Goal: Information Seeking & Learning: Learn about a topic

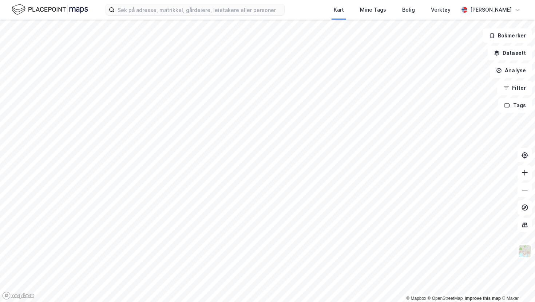
click at [8, 13] on div "Kart Mine Tags Bolig Verktøy [PERSON_NAME]" at bounding box center [267, 10] width 535 height 20
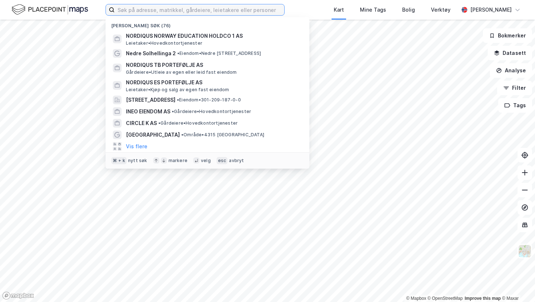
click at [169, 12] on input at bounding box center [200, 9] width 170 height 11
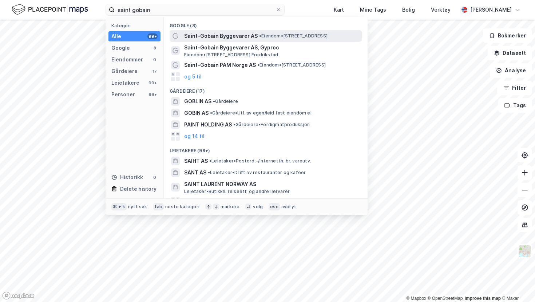
click at [211, 32] on span "Saint-Gobain Byggevarer AS" at bounding box center [221, 36] width 74 height 9
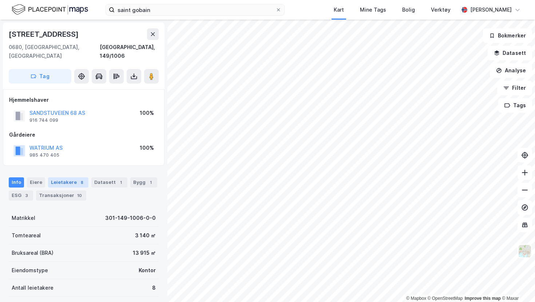
click at [66, 178] on div "Leietakere 8" at bounding box center [68, 183] width 40 height 10
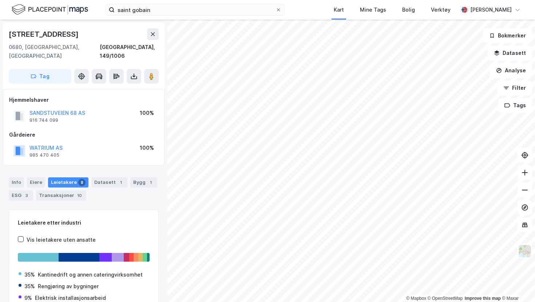
click at [99, 237] on div "Leietakere etter industri Vis leietakere uten ansatte 35% Kantinedrift og annen…" at bounding box center [84, 265] width 132 height 93
click at [0, 0] on button "WATRIUM AS" at bounding box center [0, 0] width 0 height 0
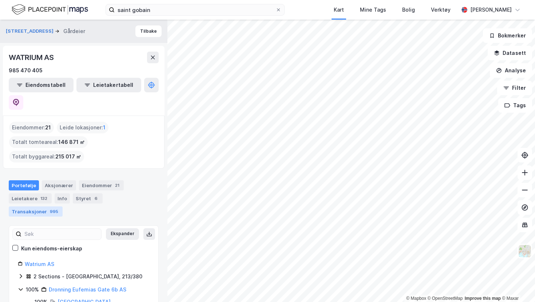
click at [63, 207] on div "Transaksjoner 995" at bounding box center [36, 212] width 54 height 10
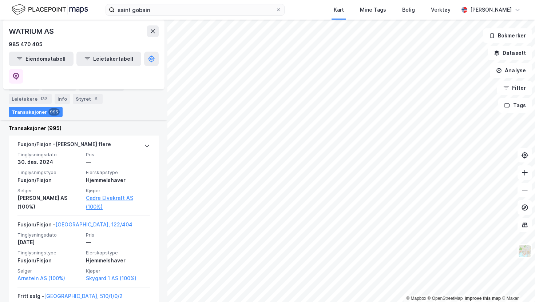
scroll to position [102, 0]
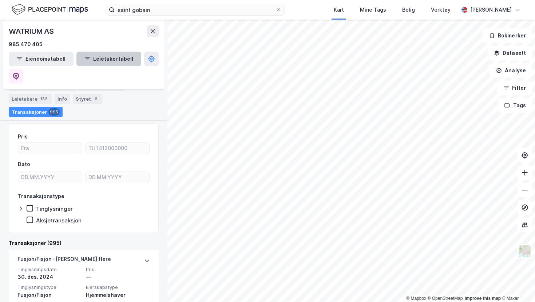
click at [93, 57] on button "Leietakertabell" at bounding box center [108, 59] width 65 height 15
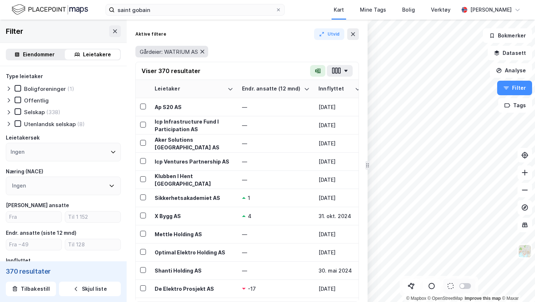
click at [204, 51] on icon at bounding box center [202, 52] width 6 height 6
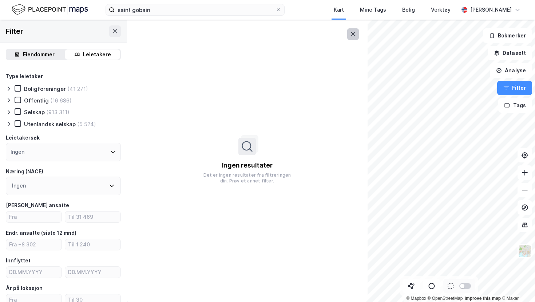
click at [353, 31] on icon at bounding box center [353, 34] width 6 height 6
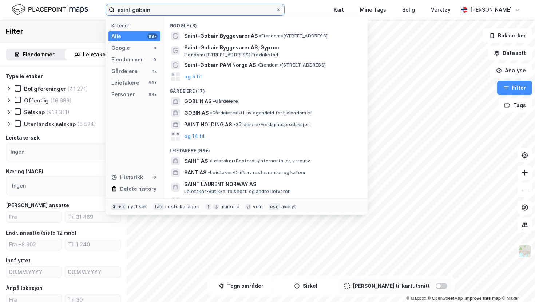
click at [148, 12] on input "saint gobain" at bounding box center [195, 9] width 161 height 11
click at [134, 9] on input "saint gobain" at bounding box center [195, 9] width 161 height 11
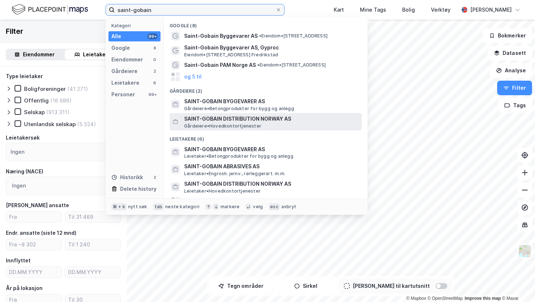
type input "saint-gobain"
click at [228, 118] on span "SAINT-GOBAIN DISTRIBUTION NORWAY AS" at bounding box center [271, 119] width 175 height 9
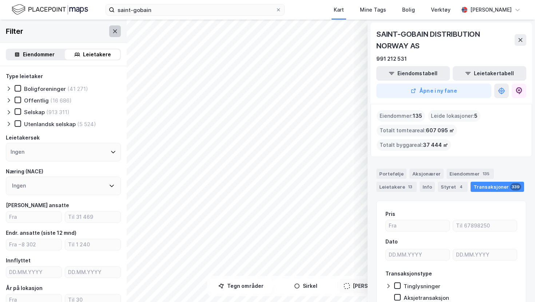
click at [115, 32] on icon at bounding box center [115, 31] width 4 height 4
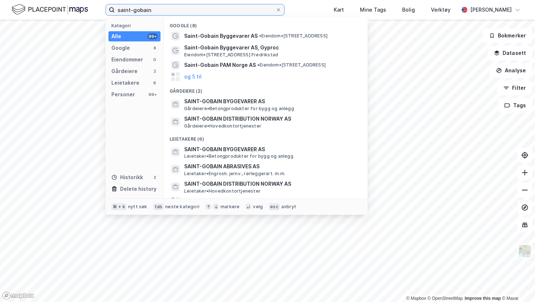
click at [185, 13] on input "saint-gobain" at bounding box center [195, 9] width 161 height 11
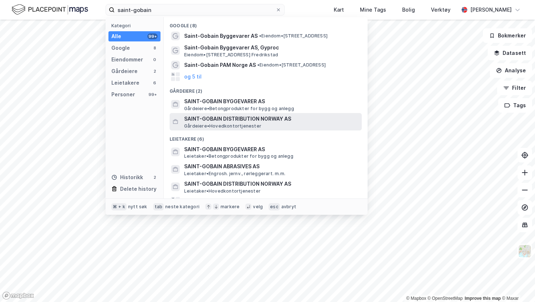
click at [206, 117] on span "SAINT-GOBAIN DISTRIBUTION NORWAY AS" at bounding box center [271, 119] width 175 height 9
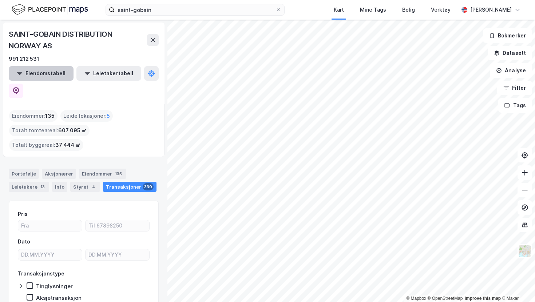
click at [46, 73] on button "Eiendomstabell" at bounding box center [41, 73] width 65 height 15
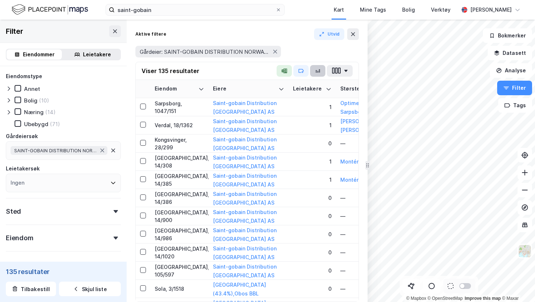
click at [316, 70] on icon "button" at bounding box center [318, 71] width 6 height 6
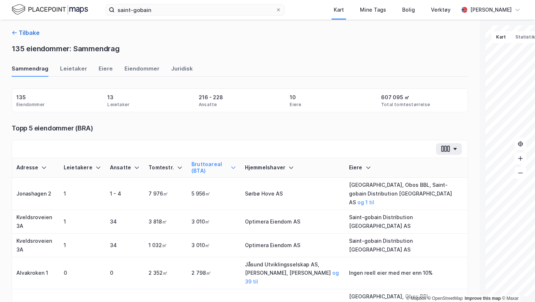
click at [23, 31] on button "Tilbake" at bounding box center [26, 32] width 28 height 9
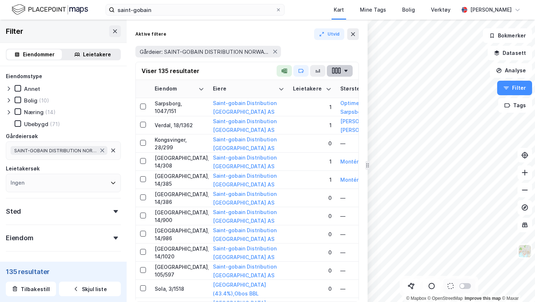
click at [341, 73] on button "button" at bounding box center [340, 71] width 26 height 12
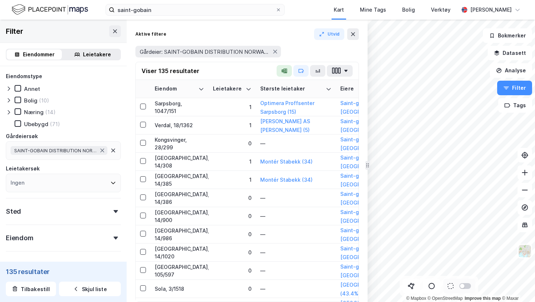
click at [333, 47] on div "Gårdeier: SAINT-GOBAIN DISTRIBUTION NORWAY AS" at bounding box center [246, 52] width 223 height 12
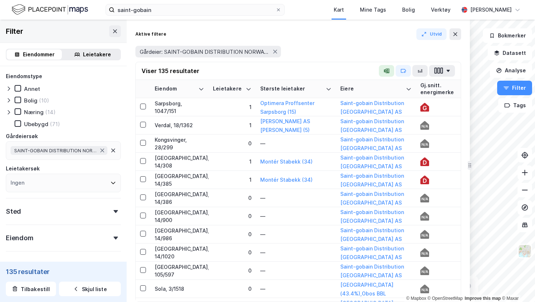
drag, startPoint x: 366, startPoint y: 74, endPoint x: 469, endPoint y: 79, distance: 102.4
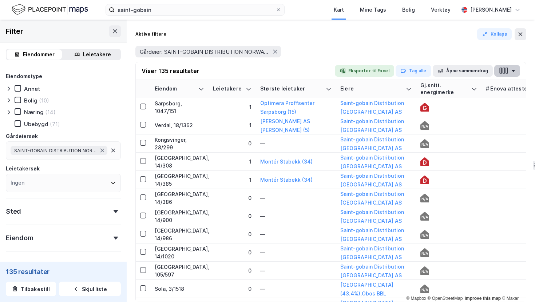
click at [509, 68] on button "button" at bounding box center [507, 71] width 26 height 12
click at [472, 40] on div "Aktive filtere Kollaps" at bounding box center [330, 34] width 391 height 12
click at [495, 33] on button "Kollaps" at bounding box center [494, 34] width 35 height 12
click at [522, 37] on icon at bounding box center [521, 34] width 6 height 6
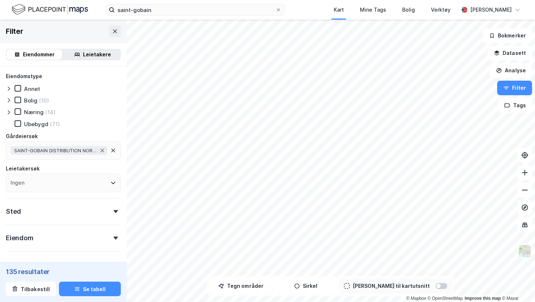
click at [32, 52] on div "Eiendommer" at bounding box center [39, 54] width 32 height 9
click at [112, 30] on icon at bounding box center [115, 31] width 6 height 6
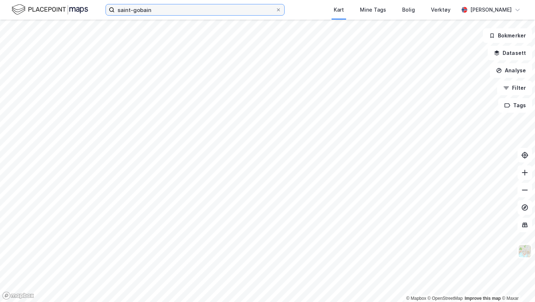
click at [159, 11] on input "saint-gobain" at bounding box center [195, 9] width 161 height 11
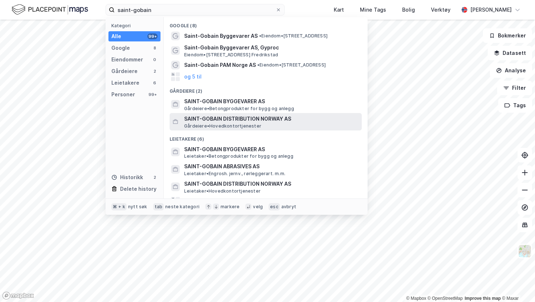
click at [205, 118] on span "SAINT-GOBAIN DISTRIBUTION NORWAY AS" at bounding box center [271, 119] width 175 height 9
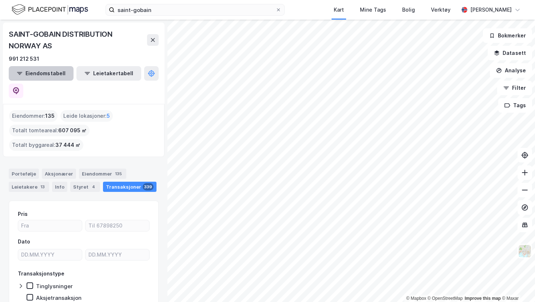
click at [38, 72] on button "Eiendomstabell" at bounding box center [41, 73] width 65 height 15
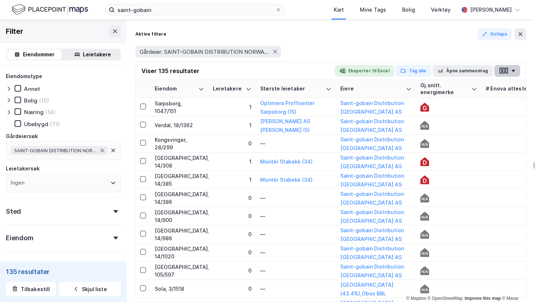
click at [506, 71] on icon "button" at bounding box center [503, 71] width 9 height 8
click at [419, 49] on div "Gårdeier: SAINT-GOBAIN DISTRIBUTION NORWAY AS" at bounding box center [330, 52] width 391 height 12
click at [455, 68] on button "Åpne sammendrag" at bounding box center [463, 71] width 60 height 12
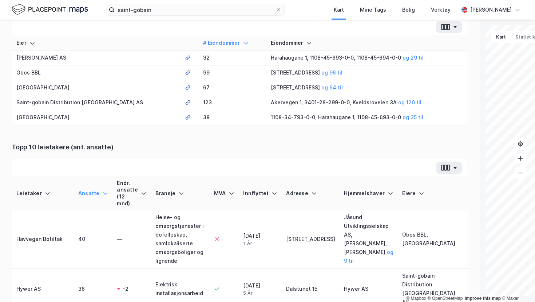
scroll to position [459, 0]
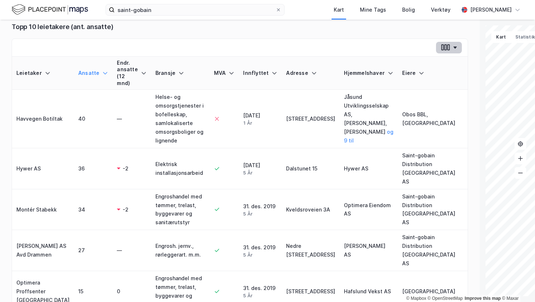
click at [441, 51] on icon "button" at bounding box center [445, 48] width 9 height 8
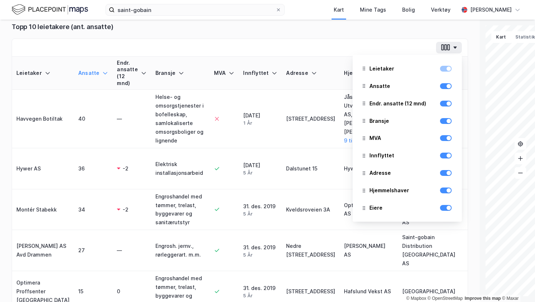
click at [235, 31] on div "Topp 10 leietakere (ant. ansatte)" at bounding box center [240, 27] width 456 height 9
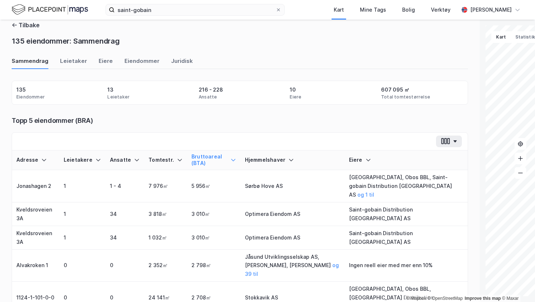
scroll to position [0, 0]
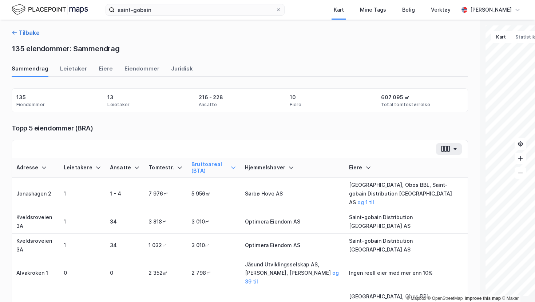
click at [19, 32] on button "Tilbake" at bounding box center [26, 32] width 28 height 9
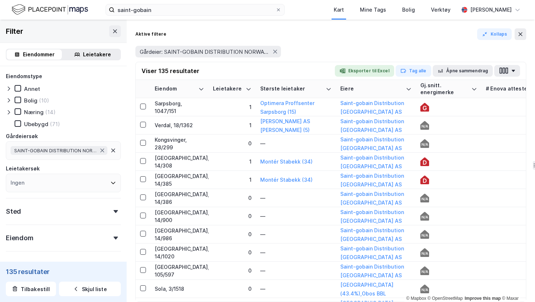
click at [90, 54] on div "Leietakere" at bounding box center [97, 54] width 28 height 9
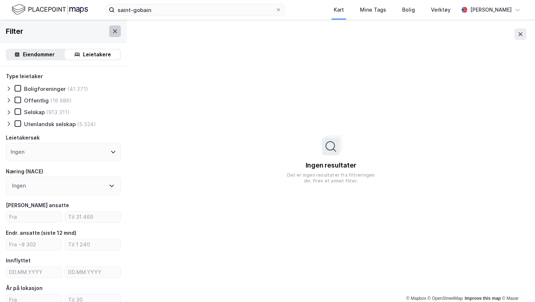
click at [115, 29] on icon at bounding box center [115, 31] width 6 height 6
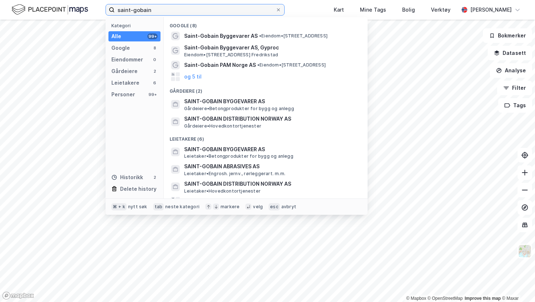
click at [150, 13] on input "saint-gobain" at bounding box center [195, 9] width 161 height 11
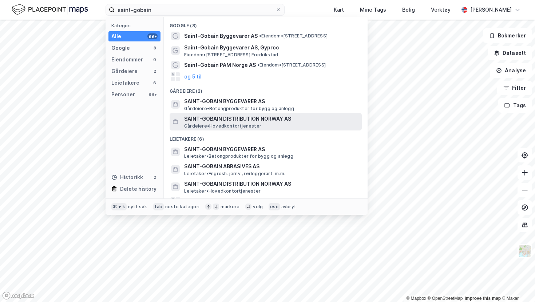
click at [217, 123] on span "Gårdeiere • Hovedkontortjenester" at bounding box center [222, 126] width 77 height 6
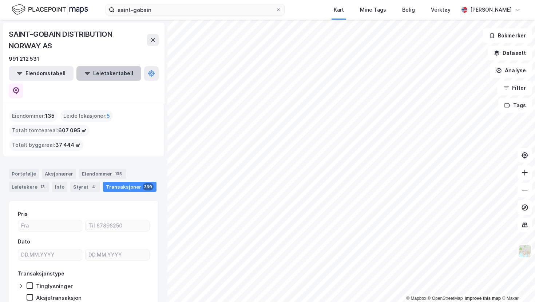
click at [94, 77] on button "Leietakertabell" at bounding box center [108, 73] width 65 height 15
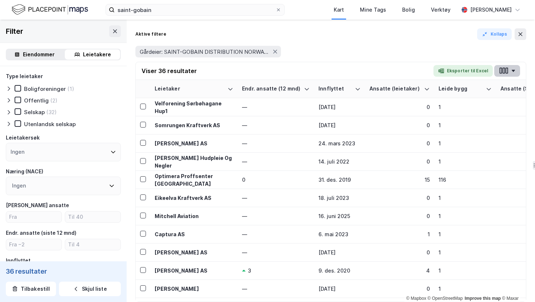
click at [502, 72] on icon "button" at bounding box center [503, 71] width 9 height 8
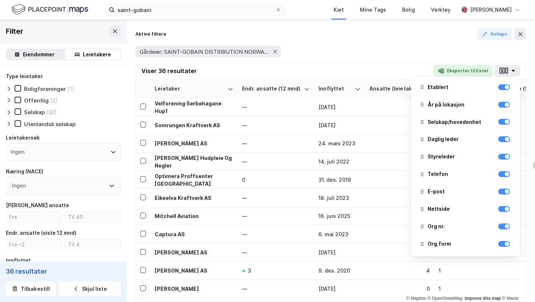
scroll to position [107, 0]
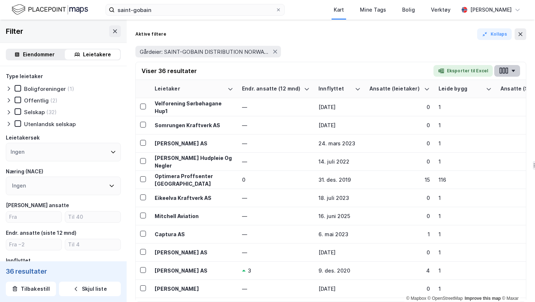
click at [506, 68] on icon "button" at bounding box center [506, 71] width 3 height 6
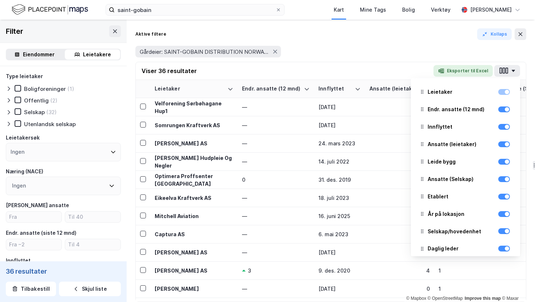
click at [464, 56] on div "Gårdeier: SAINT-GOBAIN DISTRIBUTION NORWAY AS" at bounding box center [330, 52] width 391 height 12
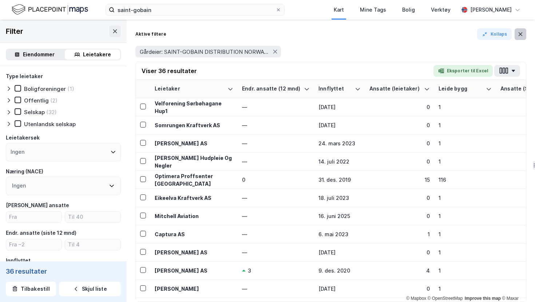
click at [518, 34] on icon at bounding box center [521, 34] width 6 height 6
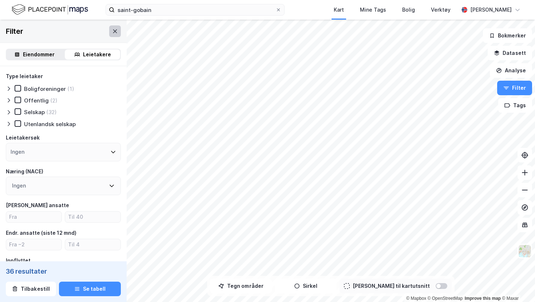
click at [115, 33] on icon at bounding box center [115, 31] width 6 height 6
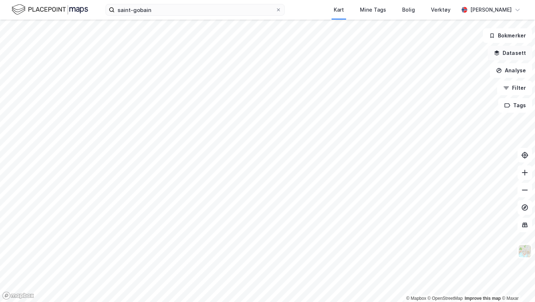
click at [509, 55] on button "Datasett" at bounding box center [510, 53] width 44 height 15
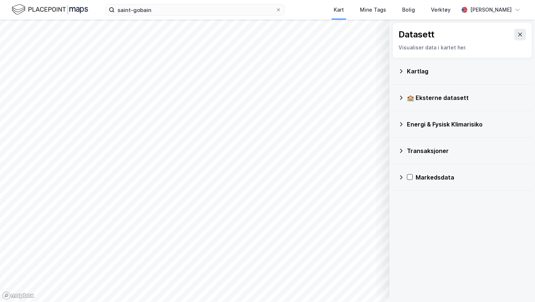
click at [401, 73] on icon at bounding box center [401, 71] width 6 height 6
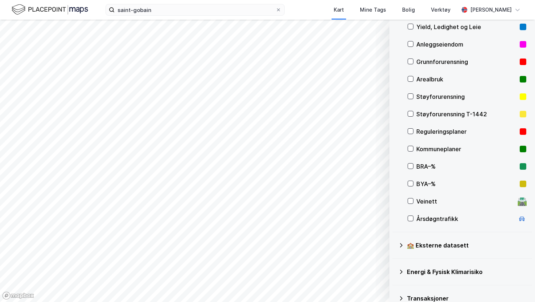
scroll to position [62, 0]
click at [164, 9] on input "saint-gobain" at bounding box center [195, 9] width 161 height 11
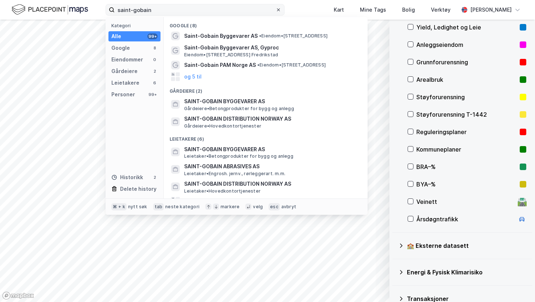
click at [280, 10] on icon at bounding box center [278, 10] width 4 height 4
click at [275, 10] on input "saint-gobain" at bounding box center [195, 9] width 161 height 11
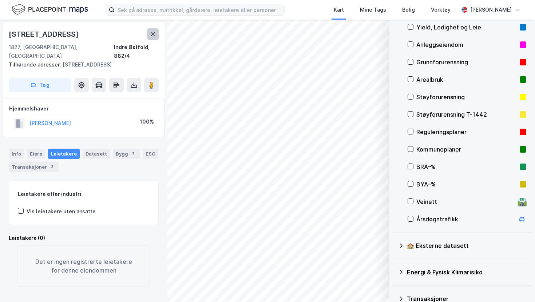
click at [154, 37] on button at bounding box center [153, 34] width 12 height 12
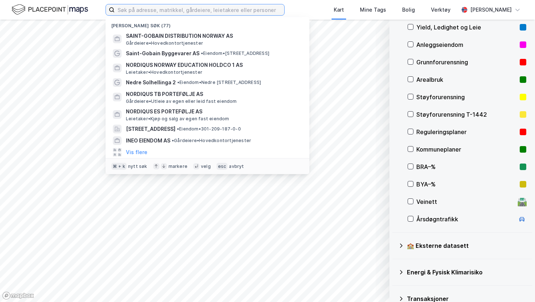
click at [165, 5] on input at bounding box center [200, 9] width 170 height 11
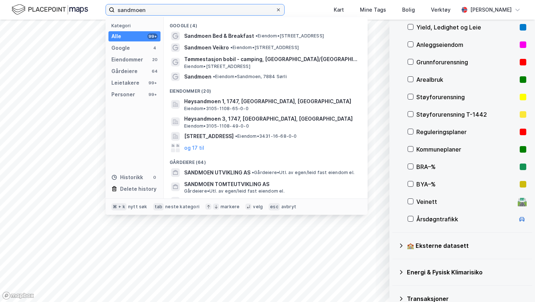
type input "sandmoen"
click at [277, 9] on icon at bounding box center [278, 10] width 4 height 4
click at [275, 9] on input "sandmoen" at bounding box center [195, 9] width 161 height 11
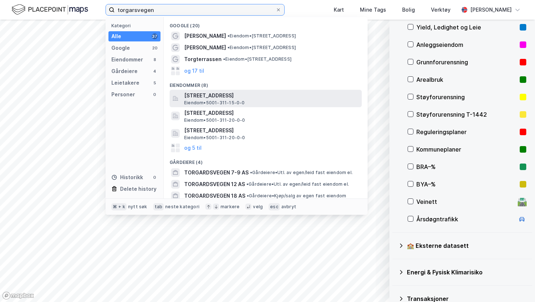
type input "torgarsvegen"
click at [277, 97] on span "[STREET_ADDRESS]" at bounding box center [271, 95] width 175 height 9
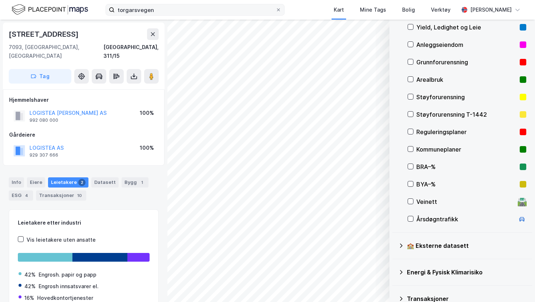
scroll to position [1, 0]
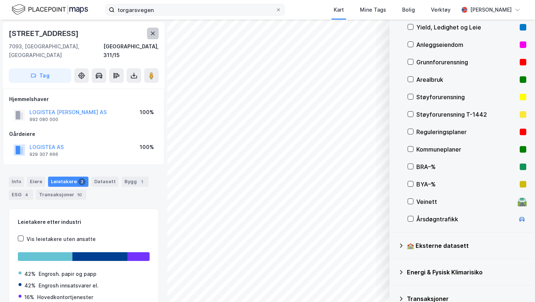
click at [156, 33] on button at bounding box center [153, 34] width 12 height 12
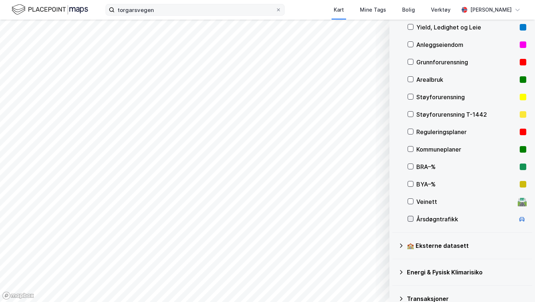
click at [409, 220] on icon at bounding box center [410, 219] width 5 height 5
click at [411, 220] on icon at bounding box center [410, 219] width 5 height 5
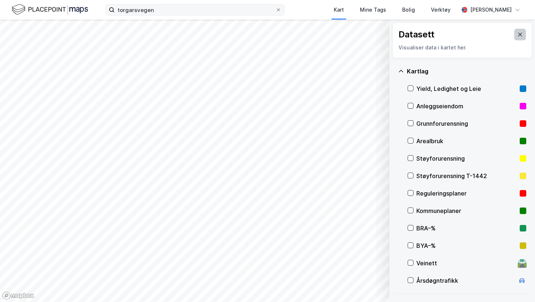
click at [521, 31] on button at bounding box center [520, 35] width 12 height 12
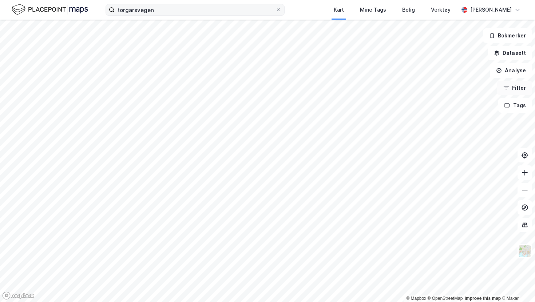
click at [510, 88] on button "Filter" at bounding box center [514, 88] width 35 height 15
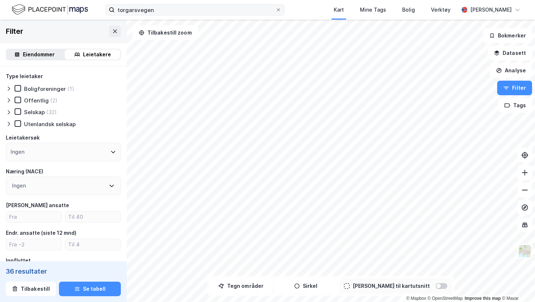
click at [436, 288] on div at bounding box center [442, 286] width 12 height 6
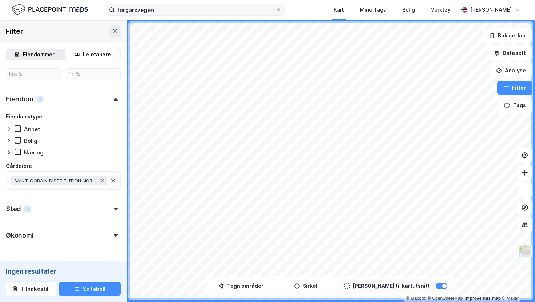
scroll to position [254, 0]
click at [104, 180] on icon at bounding box center [102, 181] width 6 height 6
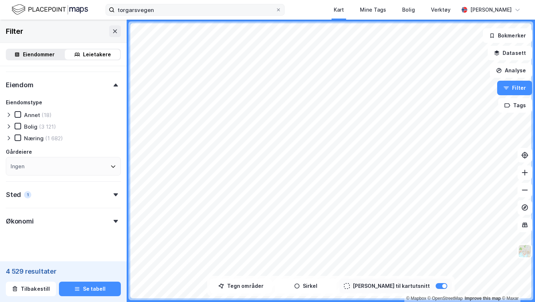
scroll to position [277, 0]
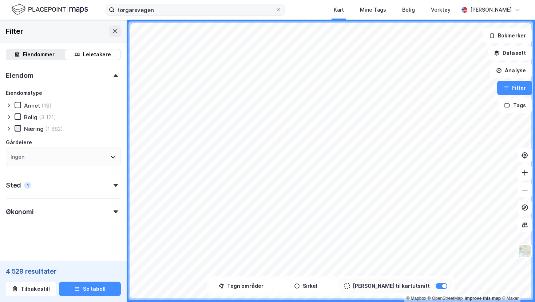
click at [15, 127] on icon at bounding box center [17, 128] width 5 height 5
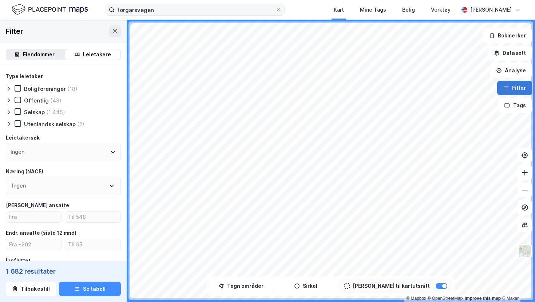
click at [511, 90] on button "Filter" at bounding box center [514, 88] width 35 height 15
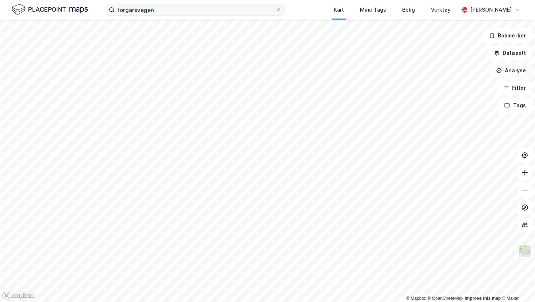
click at [511, 67] on button "Analyse" at bounding box center [511, 70] width 42 height 15
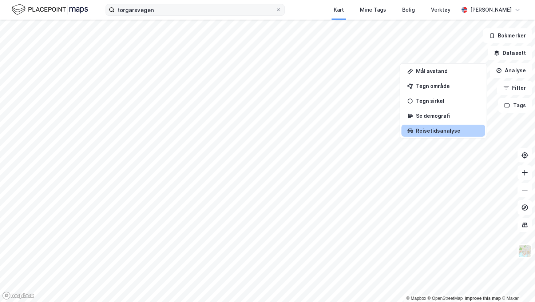
click at [431, 128] on div "Reisetidsanalyse" at bounding box center [447, 131] width 63 height 6
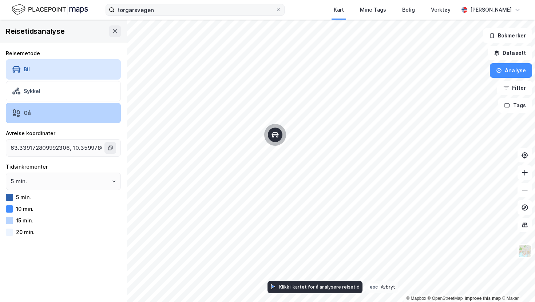
click at [40, 112] on div "Gå" at bounding box center [63, 113] width 115 height 20
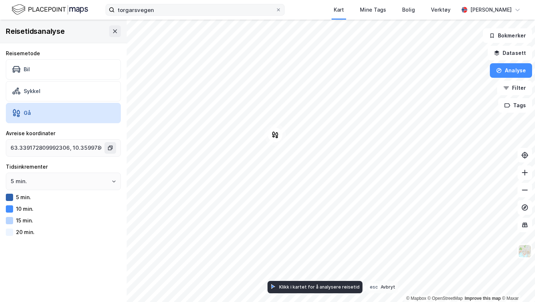
click at [277, 136] on icon "Map marker" at bounding box center [274, 134] width 7 height 7
type input "63.33894708238407, 10.360984146107256"
click at [497, 72] on icon "button" at bounding box center [499, 71] width 6 height 6
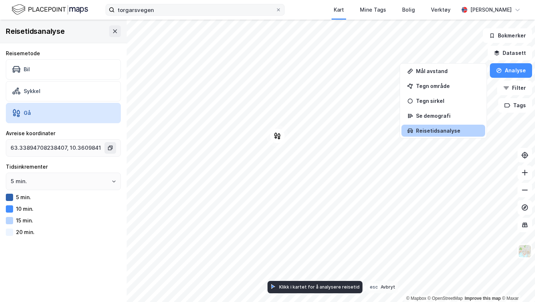
click at [450, 135] on div "Reisetidsanalyse" at bounding box center [443, 131] width 84 height 12
